Goal: Navigation & Orientation: Find specific page/section

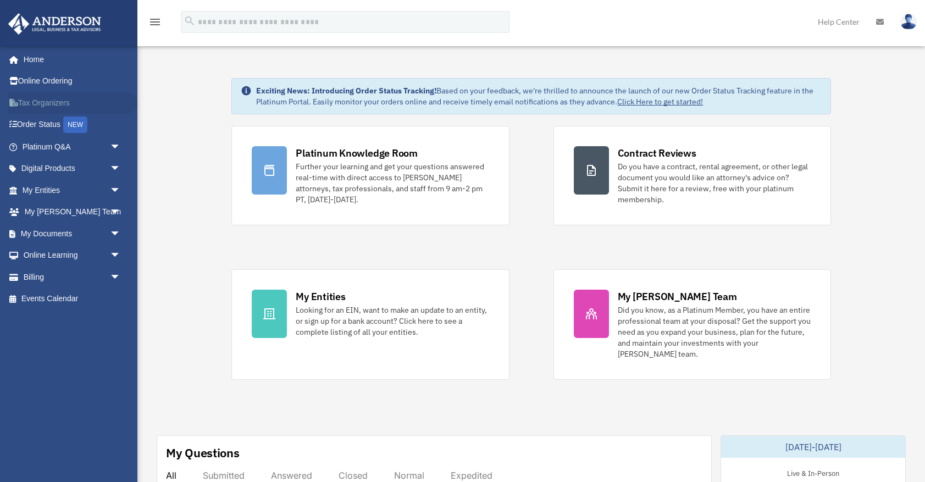
click at [42, 106] on link "Tax Organizers" at bounding box center [73, 103] width 130 height 22
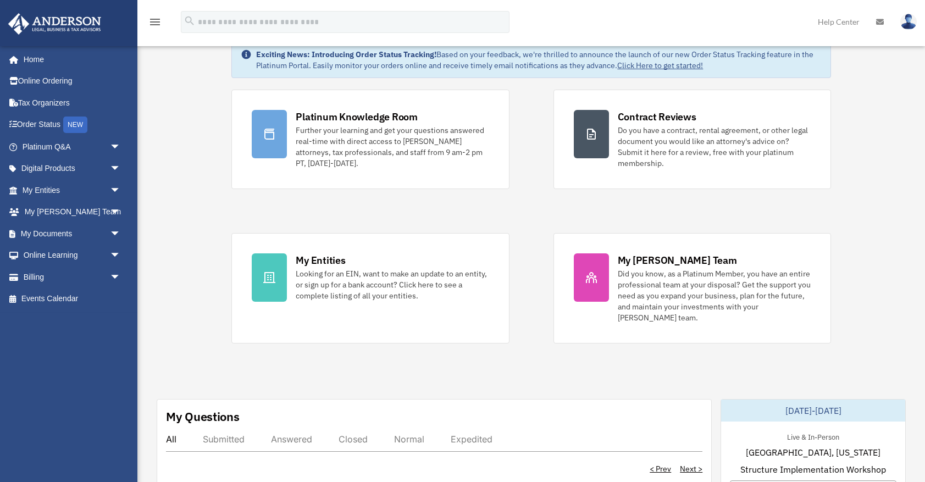
scroll to position [41, 0]
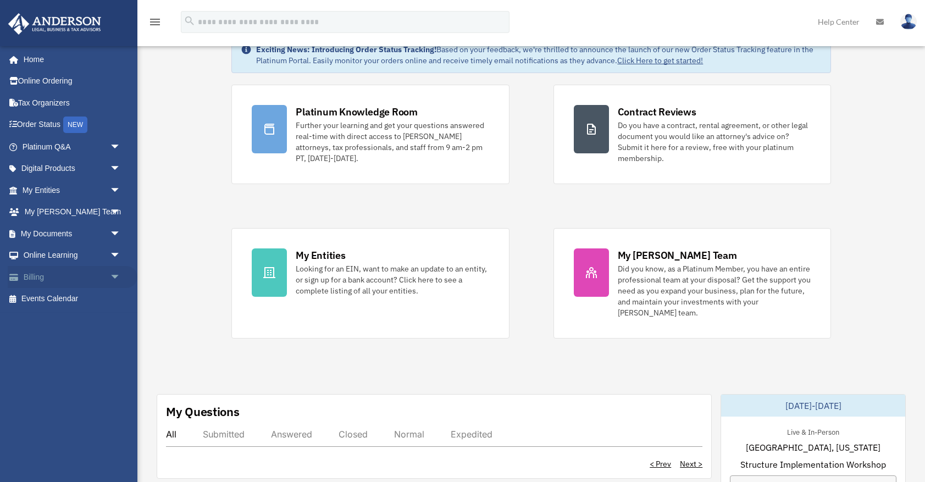
click at [60, 275] on link "Billing arrow_drop_down" at bounding box center [73, 277] width 130 height 22
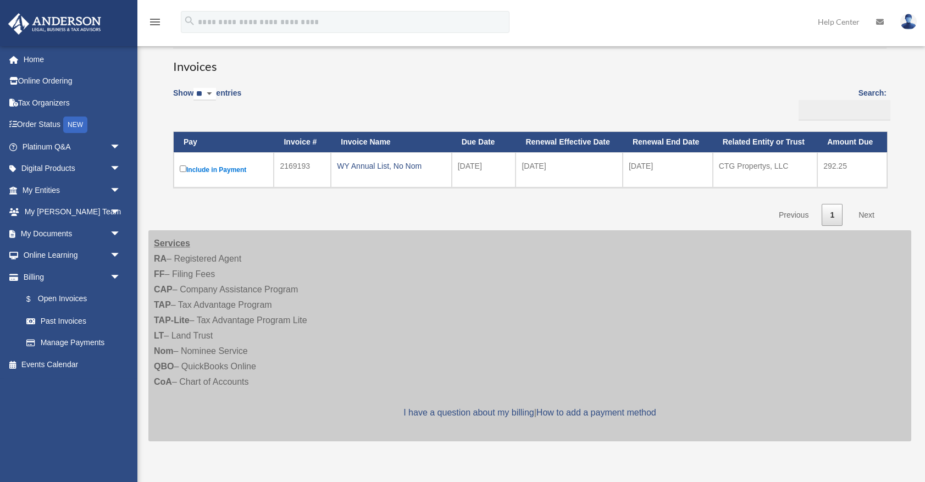
scroll to position [66, 0]
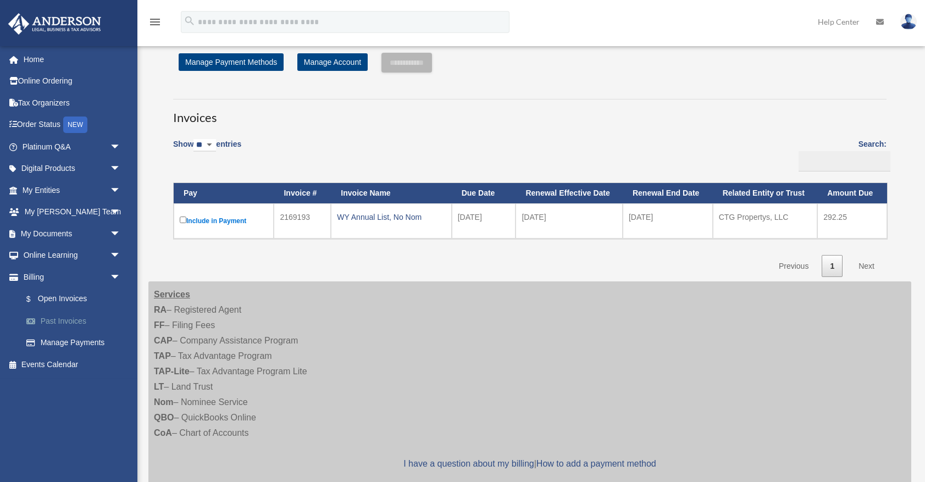
scroll to position [17, 1]
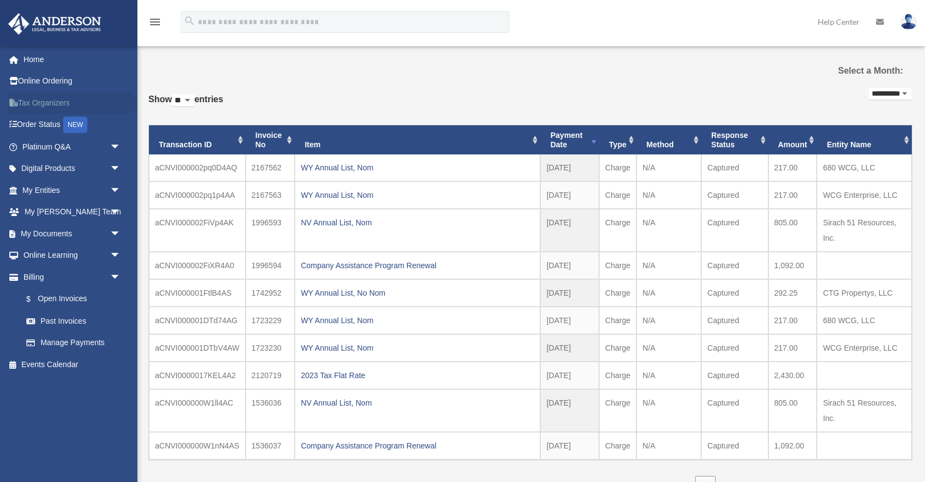
scroll to position [14, 0]
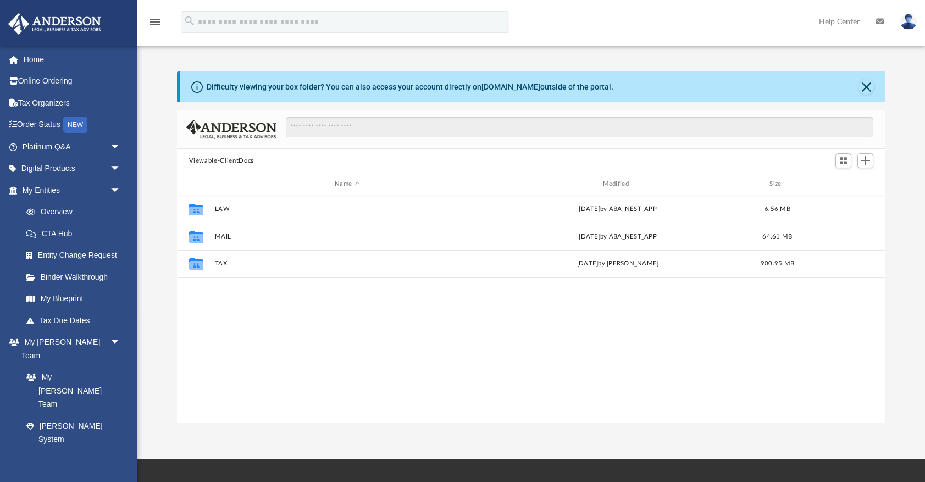
scroll to position [250, 709]
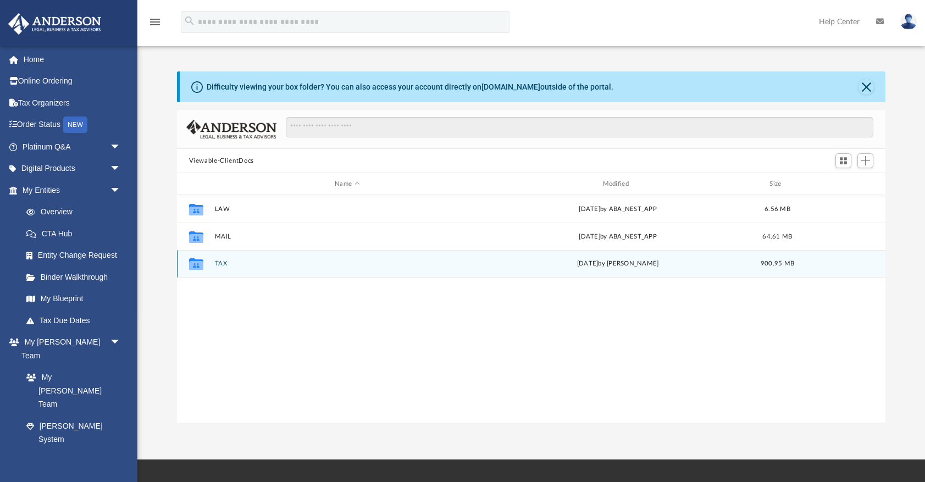
click at [222, 264] on button "TAX" at bounding box center [346, 263] width 265 height 7
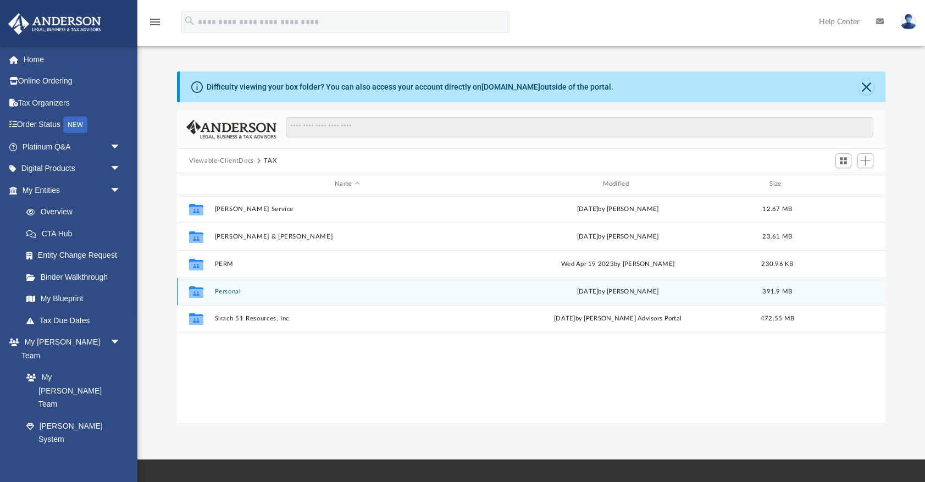
click at [224, 292] on button "Personal" at bounding box center [346, 291] width 265 height 7
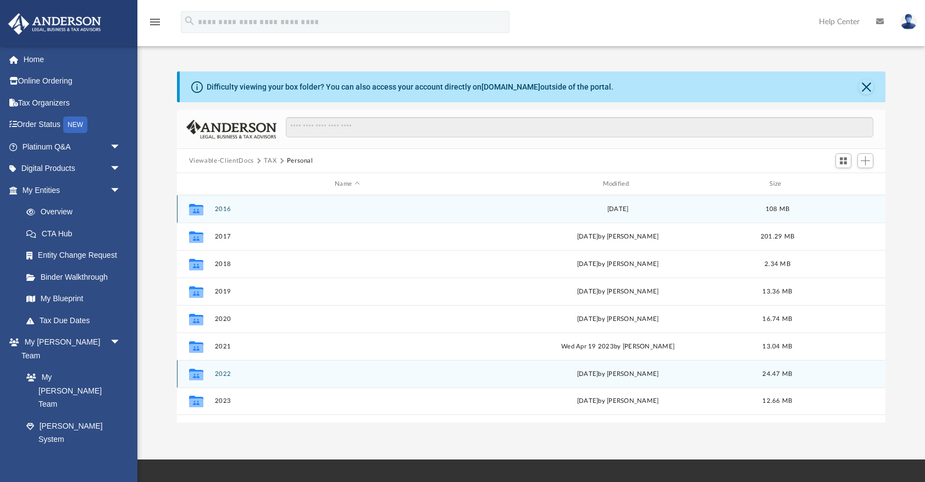
scroll to position [0, 0]
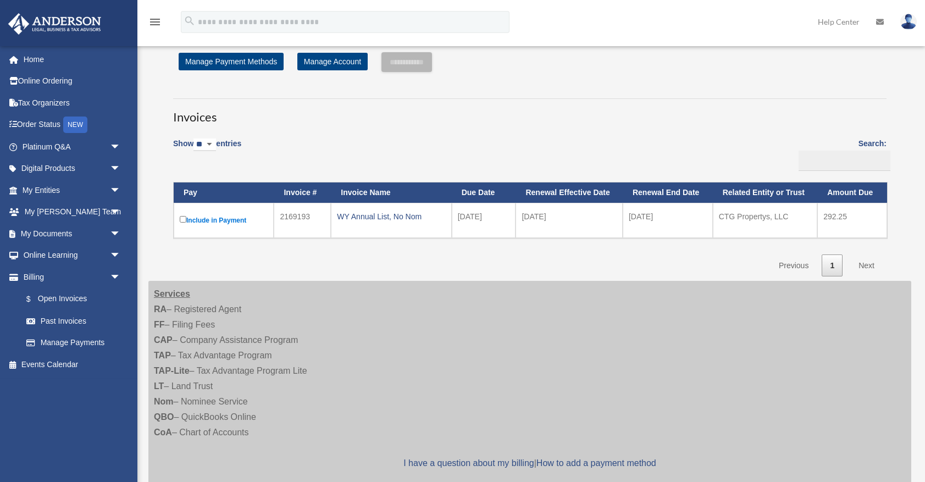
scroll to position [25, 0]
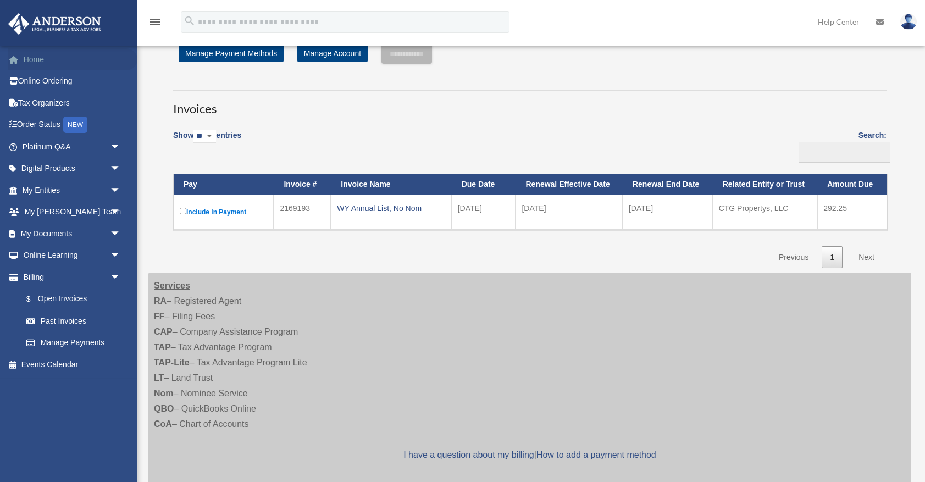
click at [32, 58] on link "Home" at bounding box center [73, 59] width 130 height 22
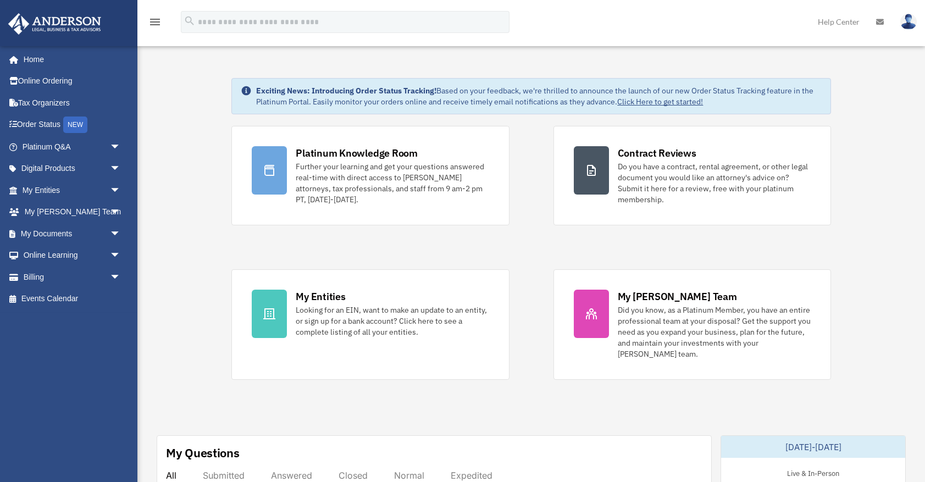
scroll to position [10, 0]
